Goal: Check status

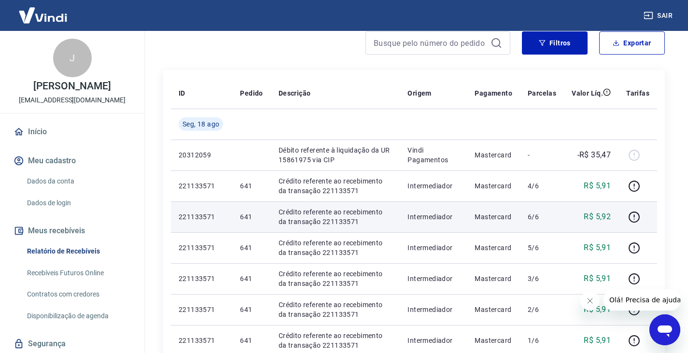
scroll to position [97, 0]
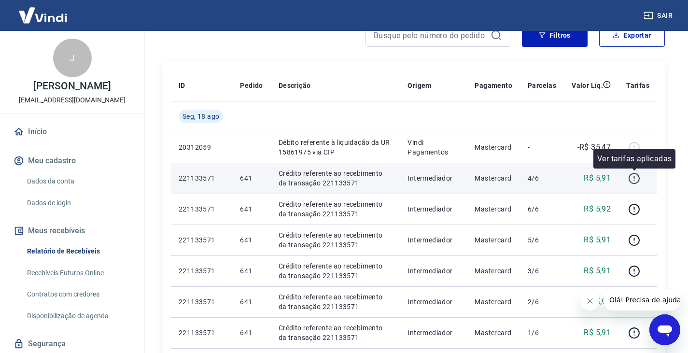
click at [634, 179] on icon "button" at bounding box center [635, 178] width 12 height 12
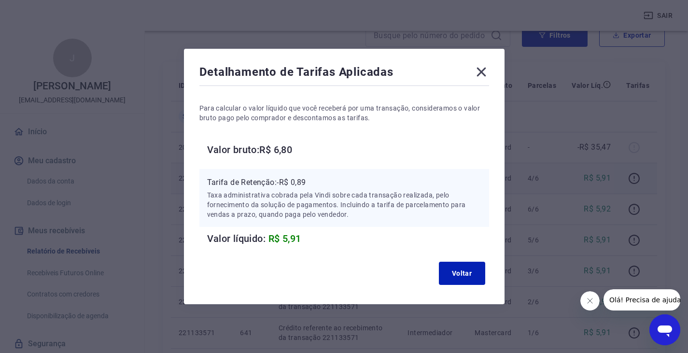
click at [480, 71] on icon at bounding box center [481, 71] width 15 height 15
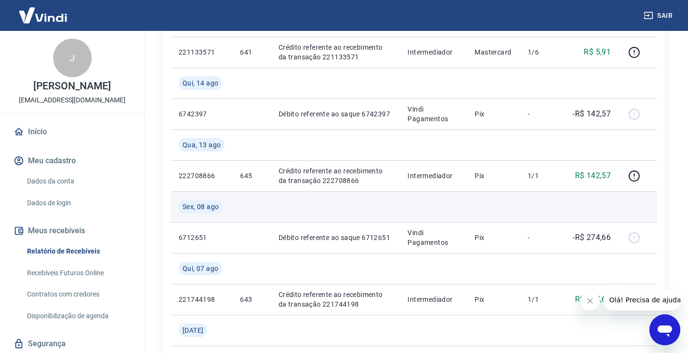
scroll to position [386, 0]
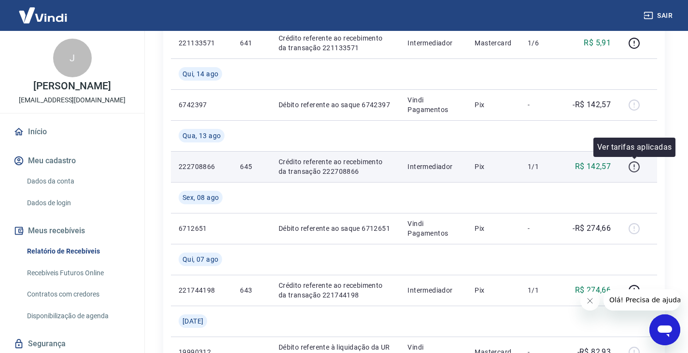
click at [639, 170] on icon "button" at bounding box center [634, 166] width 11 height 11
